Goal: Task Accomplishment & Management: Manage account settings

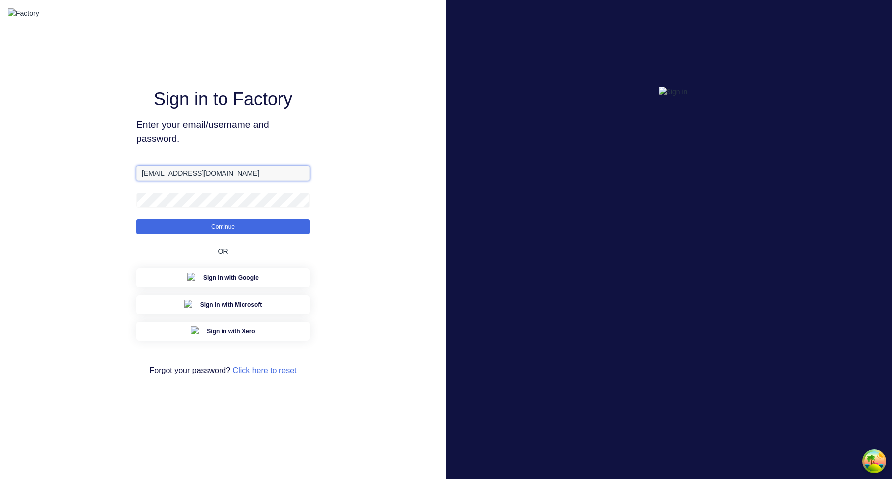
click at [158, 181] on input "[EMAIL_ADDRESS][DOMAIN_NAME]" at bounding box center [222, 173] width 173 height 15
type input "[EMAIL_ADDRESS][DOMAIN_NAME]"
click at [136, 220] on button "Continue" at bounding box center [222, 227] width 173 height 15
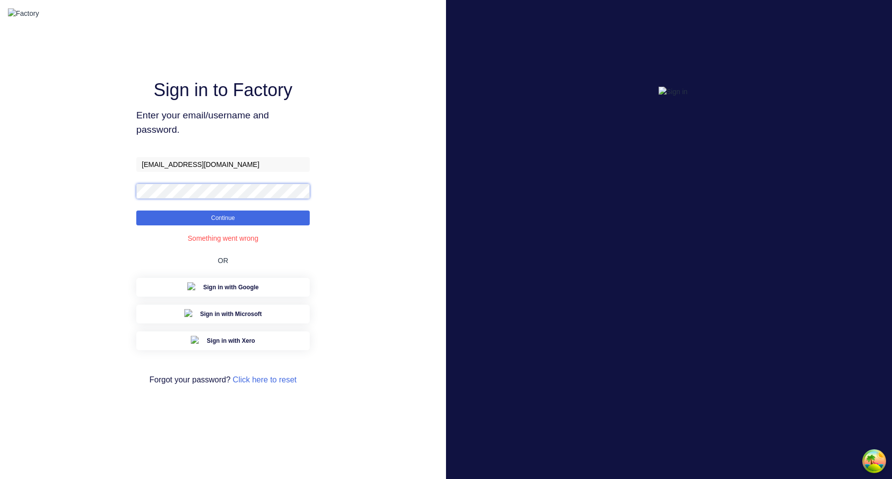
click at [136, 211] on button "Continue" at bounding box center [222, 218] width 173 height 15
click at [392, 158] on div "Sign in to Factory Enter your email/username and password. [EMAIL_ADDRESS][DOMA…" at bounding box center [223, 239] width 446 height 479
click at [290, 235] on div "Sign in to Factory Enter your email/username and password. [EMAIL_ADDRESS][DOMA…" at bounding box center [222, 240] width 173 height 443
click at [289, 225] on button "Continue" at bounding box center [222, 218] width 173 height 15
